Goal: Find specific page/section: Find specific page/section

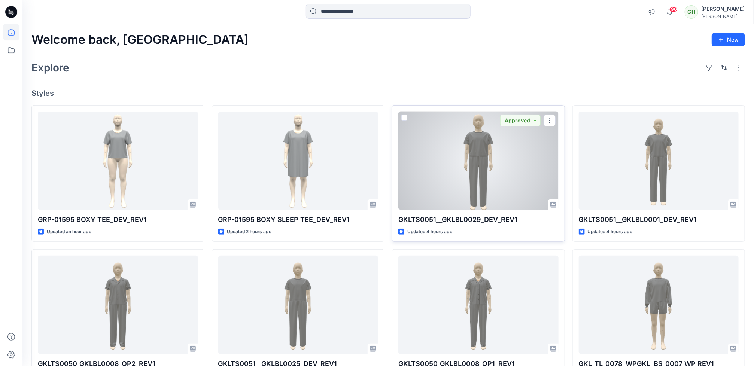
click at [477, 169] on div at bounding box center [478, 161] width 160 height 98
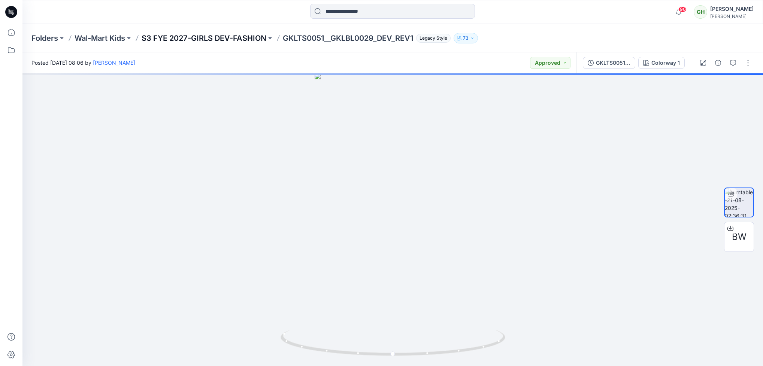
click at [226, 37] on p "S3 FYE 2027-GIRLS DEV-FASHION" at bounding box center [204, 38] width 125 height 10
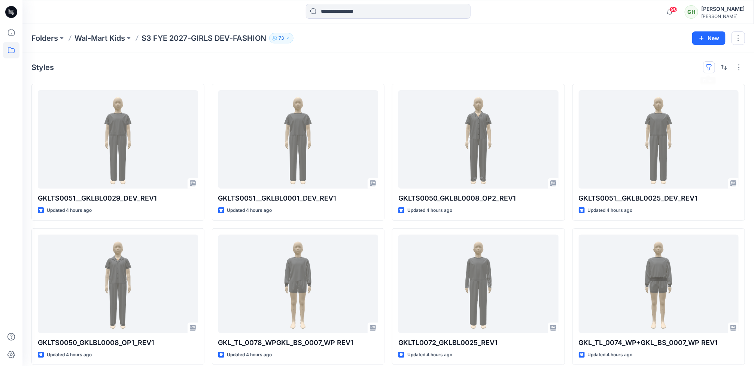
click at [708, 67] on button "button" at bounding box center [709, 67] width 12 height 12
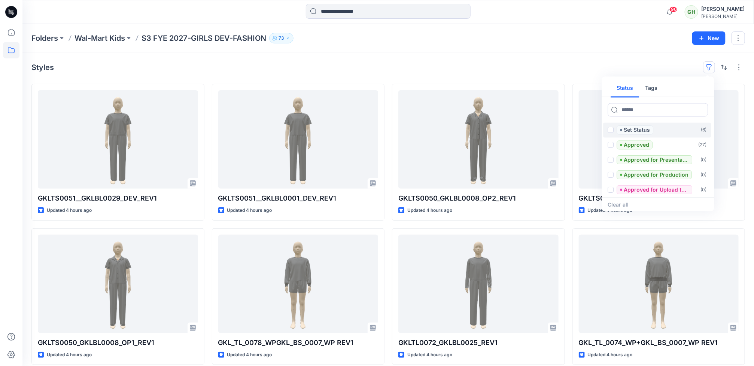
click at [647, 128] on p "Set Status" at bounding box center [637, 130] width 26 height 9
click at [610, 131] on span at bounding box center [611, 130] width 6 height 6
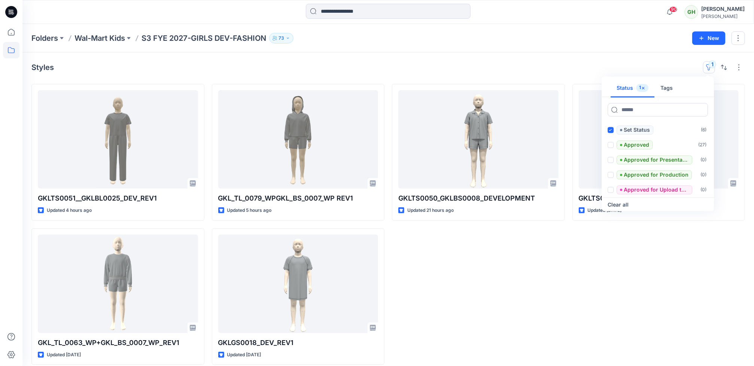
click at [572, 262] on div "GKLTS0051__GKLBL0025_DEV_REV1 Updated 4 hours ago GKL_TL_0063_WP+GKL_BS_0007_WP…" at bounding box center [388, 224] width 714 height 281
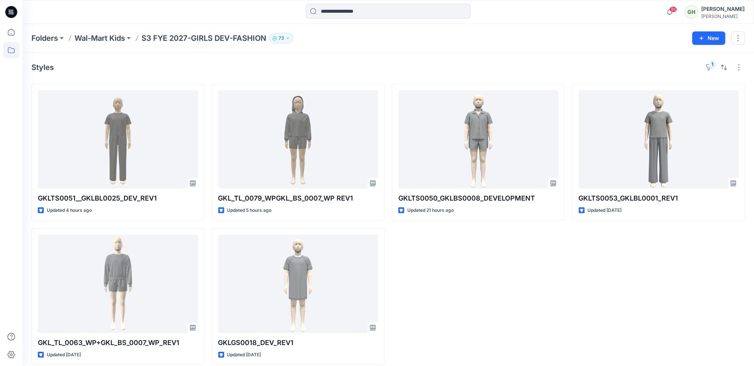
click at [711, 61] on div "Styles 1 GKLTS0051__GKLBL0025_DEV_REV1 Updated 4 hours ago GKL_TL_0063_WP+GKL_B…" at bounding box center [388, 213] width 732 height 322
click at [709, 67] on button "1" at bounding box center [709, 67] width 12 height 12
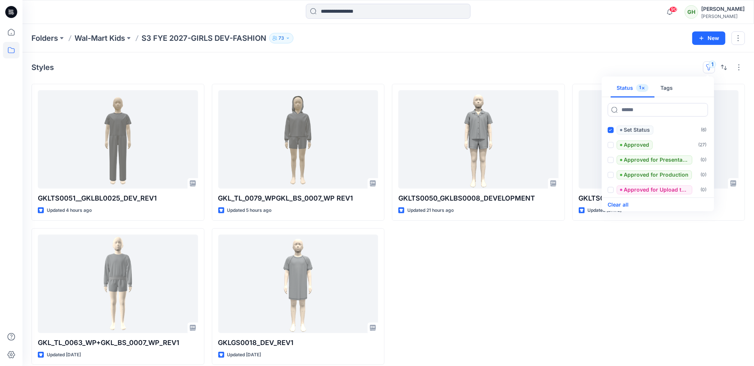
click at [610, 205] on button "Clear all" at bounding box center [618, 205] width 21 height 9
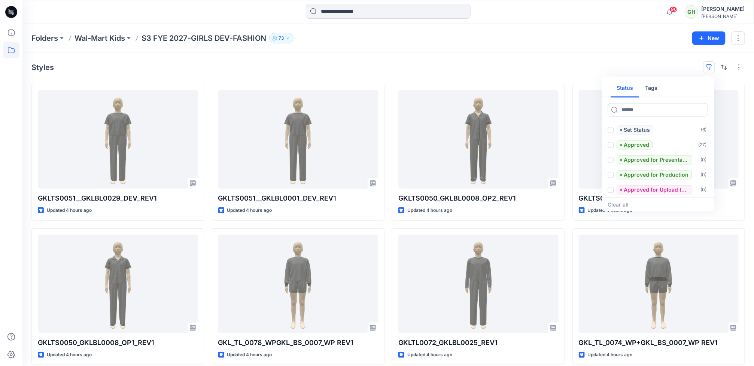
click at [515, 52] on div "Folders Wal-Mart Kids S3 FYE 2027-GIRLS DEV-FASHION 73 New" at bounding box center [388, 38] width 732 height 28
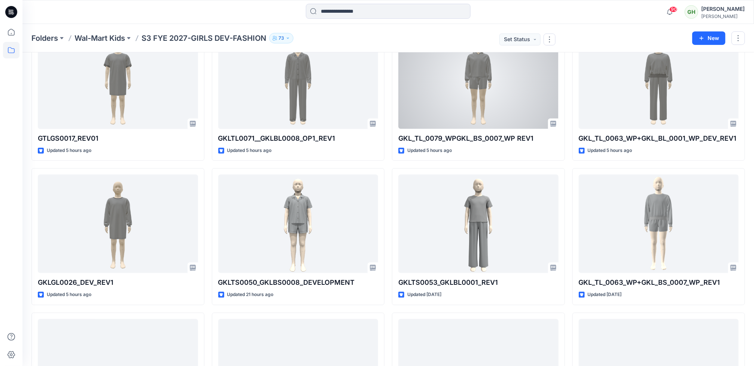
scroll to position [838, 0]
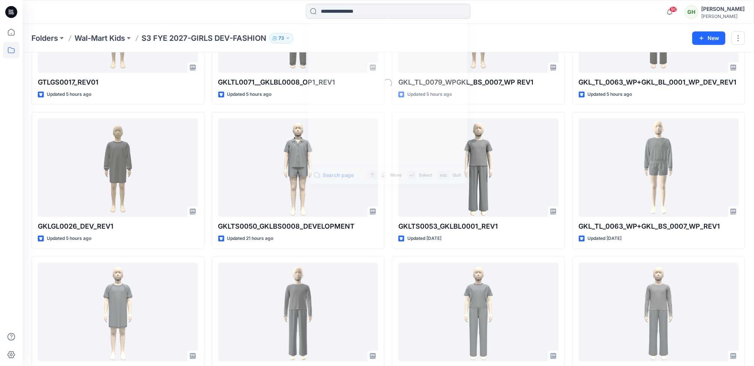
click at [364, 12] on input at bounding box center [388, 11] width 165 height 15
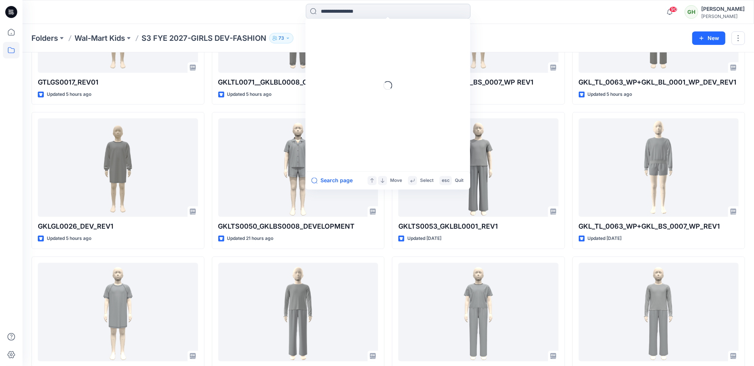
paste input "**********"
type input "**********"
click at [530, 33] on div "Folders Wal-Mart Kids S3 FYE 2027-GIRLS DEV-FASHION 73" at bounding box center [358, 38] width 655 height 10
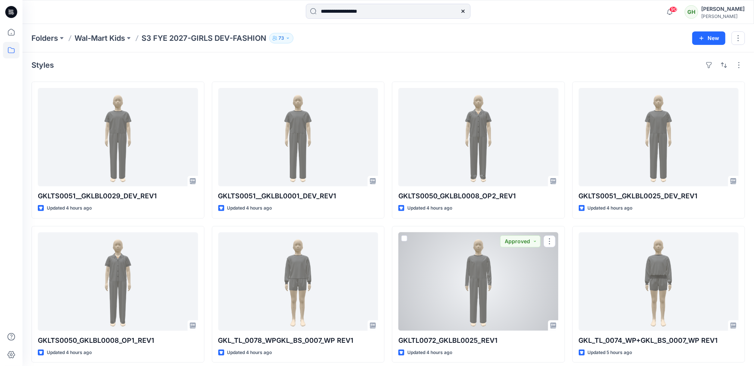
scroll to position [0, 0]
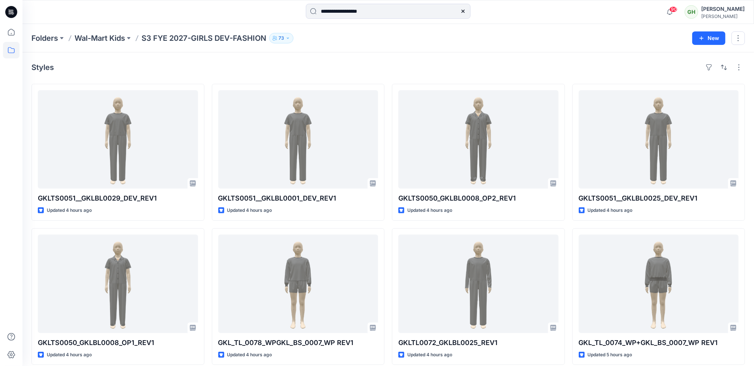
click at [8, 8] on icon at bounding box center [11, 12] width 12 height 12
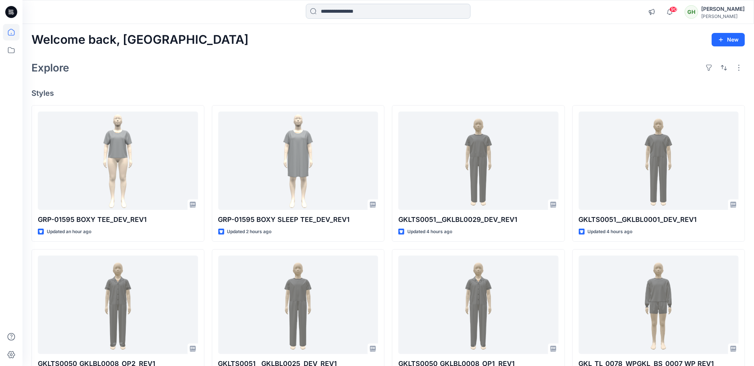
click at [396, 7] on input at bounding box center [388, 11] width 165 height 15
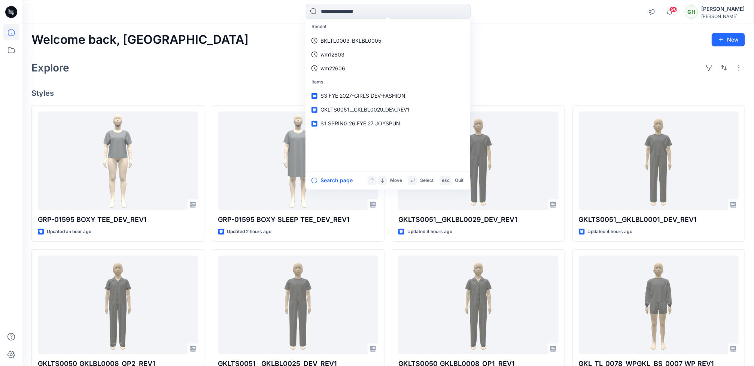
paste input "**********"
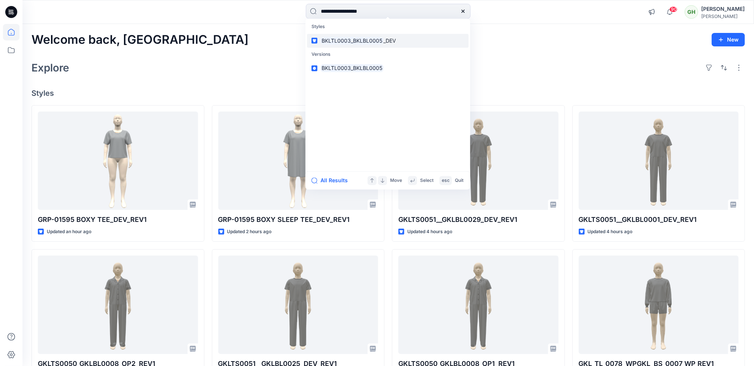
type input "**********"
click at [365, 41] on mark "BKLTL0003_BKLBL0005" at bounding box center [352, 40] width 63 height 9
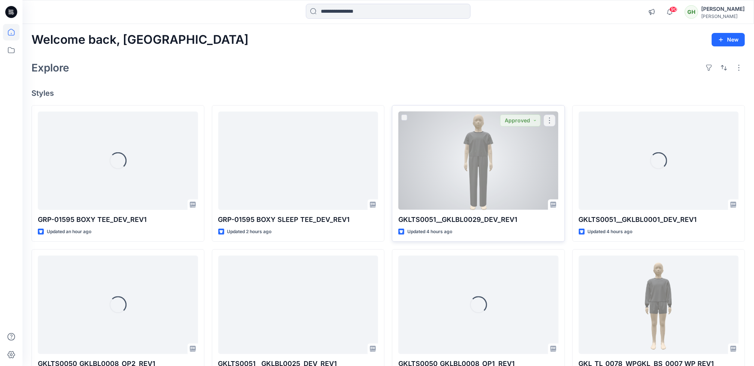
click at [407, 172] on div at bounding box center [478, 161] width 160 height 98
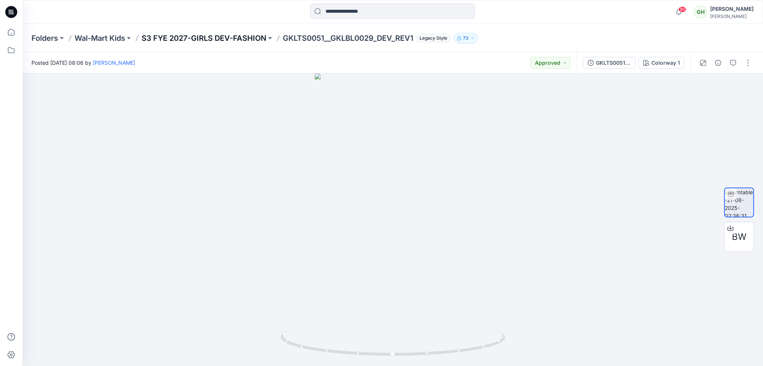
click at [230, 34] on p "S3 FYE 2027-GIRLS DEV-FASHION" at bounding box center [204, 38] width 125 height 10
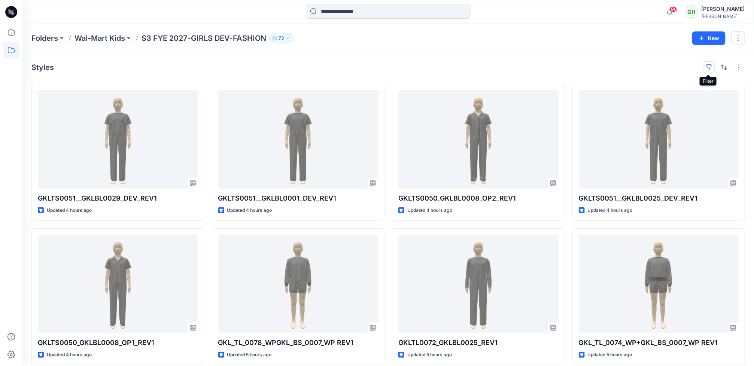
click at [705, 69] on button "button" at bounding box center [709, 67] width 12 height 12
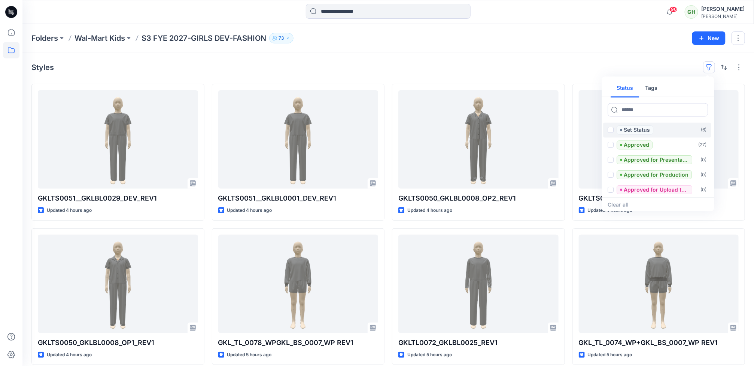
click at [611, 130] on span at bounding box center [611, 130] width 6 height 6
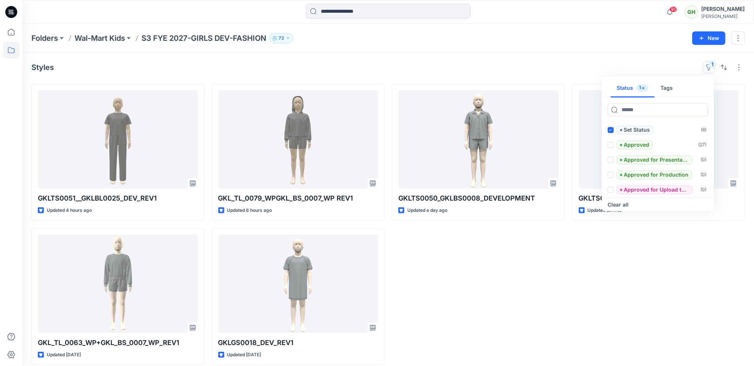
click at [477, 46] on div "Folders Wal-Mart Kids S3 FYE 2027-GIRLS DEV-FASHION 73 New" at bounding box center [388, 38] width 732 height 28
